Goal: Navigation & Orientation: Find specific page/section

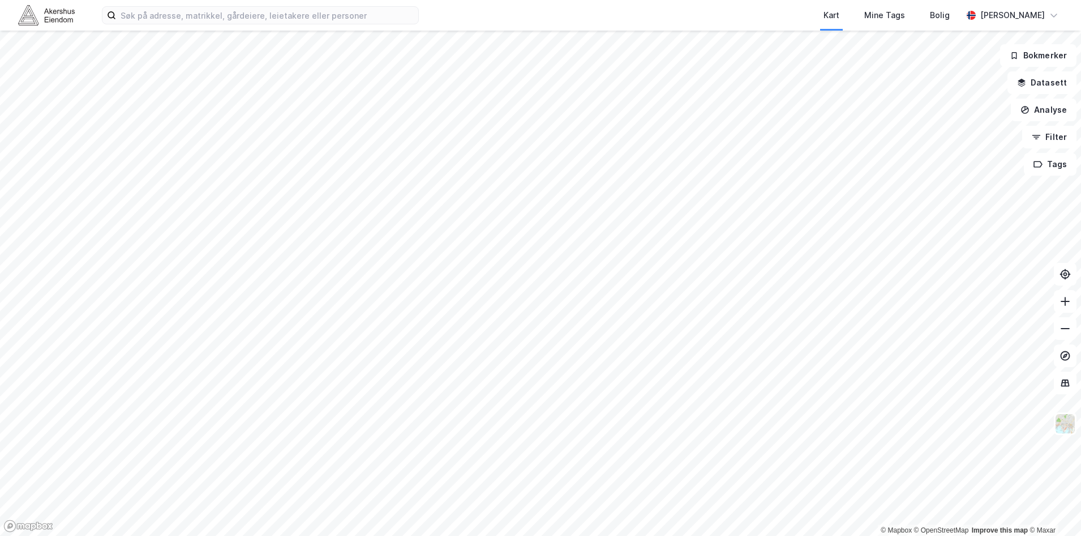
click at [779, 535] on html "Kart Mine Tags Bolig [PERSON_NAME] © Mapbox © OpenStreetMap Improve this map © …" at bounding box center [540, 268] width 1081 height 536
click at [1066, 426] on img at bounding box center [1066, 424] width 22 height 22
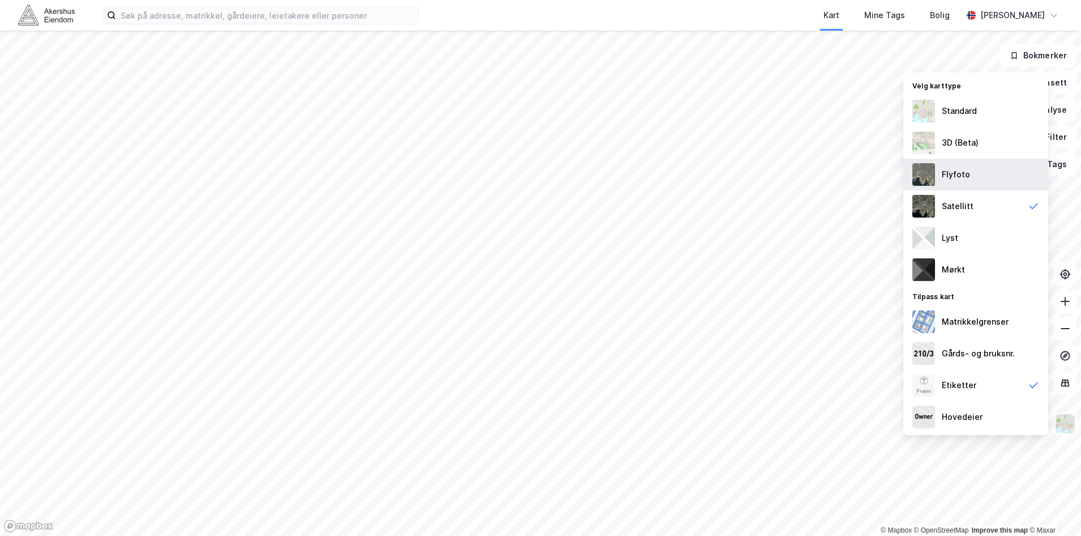
click at [973, 176] on div "Flyfoto" at bounding box center [975, 175] width 145 height 32
